Goal: Task Accomplishment & Management: Manage account settings

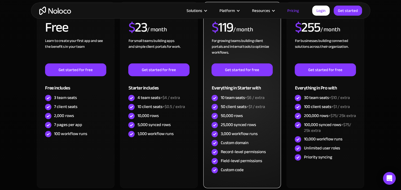
scroll to position [186, 0]
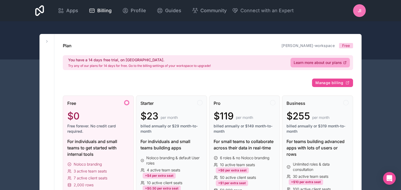
click at [45, 41] on icon at bounding box center [47, 41] width 4 height 4
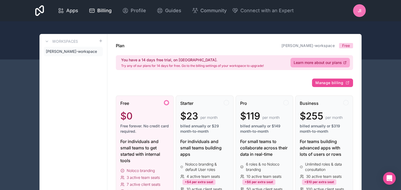
click at [76, 12] on span "Apps" at bounding box center [72, 10] width 12 height 7
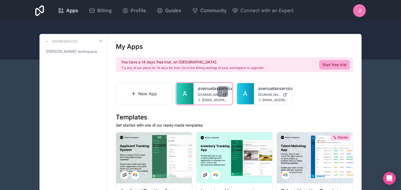
click at [203, 94] on span "avenuetaxservice.noloco.co" at bounding box center [209, 95] width 23 height 4
